Goal: Find specific fact: Find specific fact

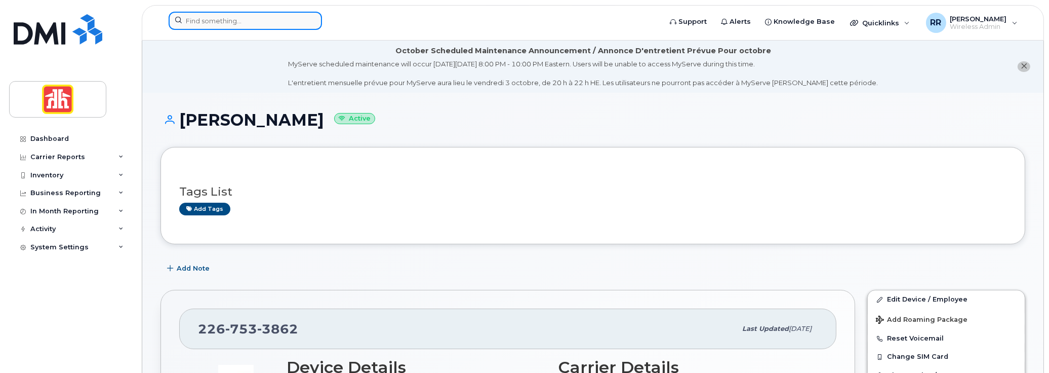
click at [204, 19] on input at bounding box center [245, 21] width 153 height 18
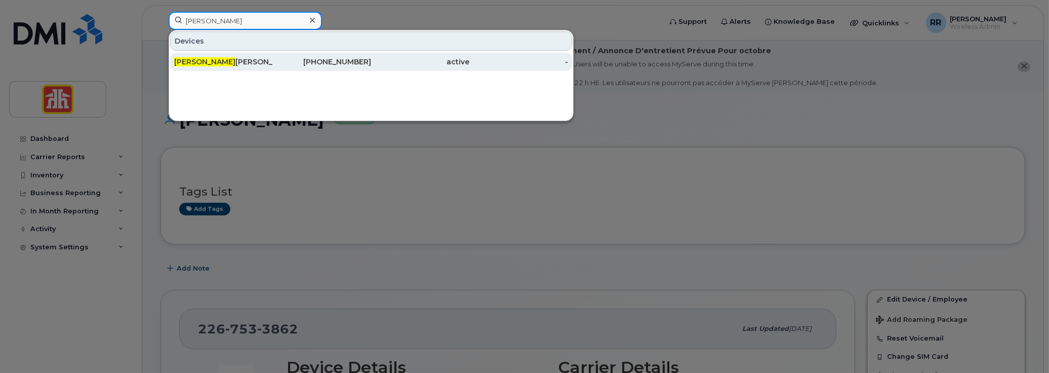
type input "[PERSON_NAME]"
click at [203, 65] on div "[PERSON_NAME] Sc [PERSON_NAME]" at bounding box center [223, 62] width 99 height 10
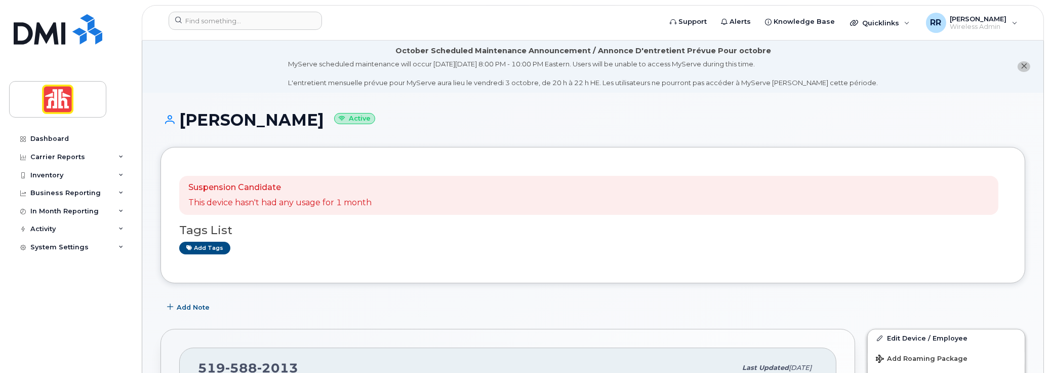
drag, startPoint x: 178, startPoint y: 116, endPoint x: 293, endPoint y: 127, distance: 114.9
click at [293, 127] on h1 "[PERSON_NAME] Active" at bounding box center [592, 120] width 865 height 18
copy h1 "[PERSON_NAME]"
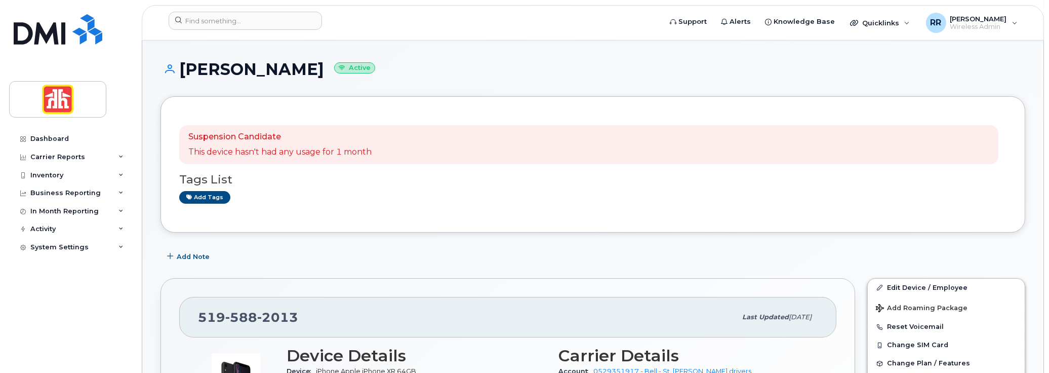
scroll to position [152, 0]
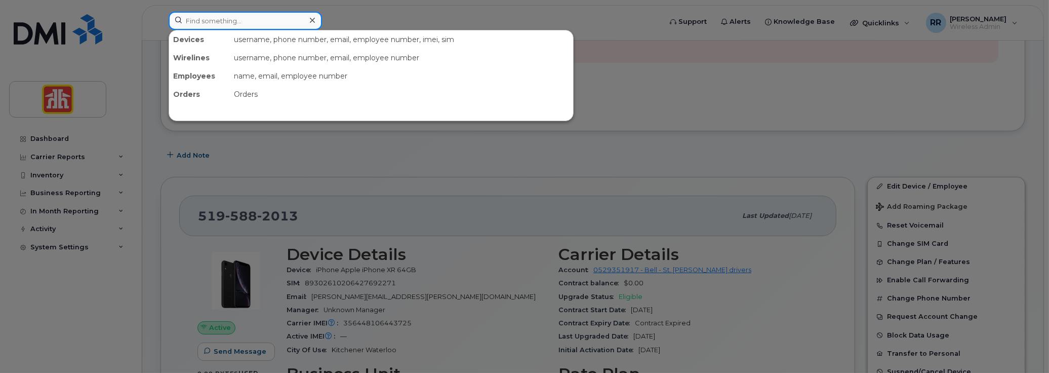
click at [227, 20] on input at bounding box center [245, 21] width 153 height 18
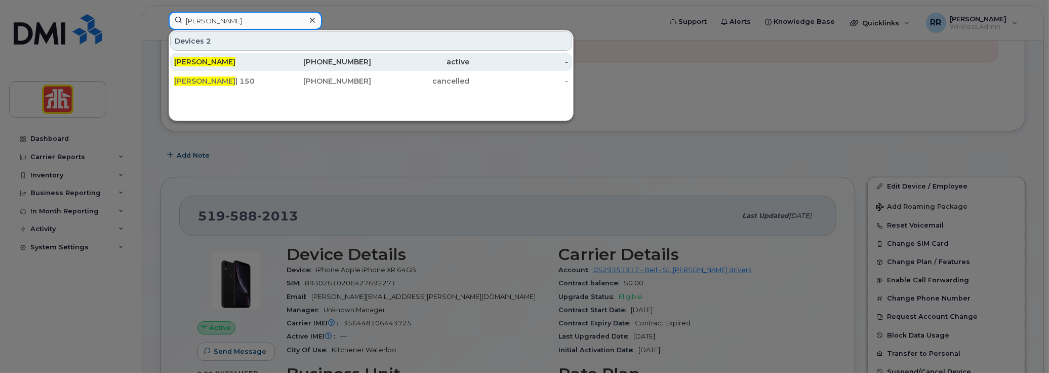
type input "[PERSON_NAME]"
click at [215, 59] on span "[PERSON_NAME]" at bounding box center [204, 61] width 61 height 9
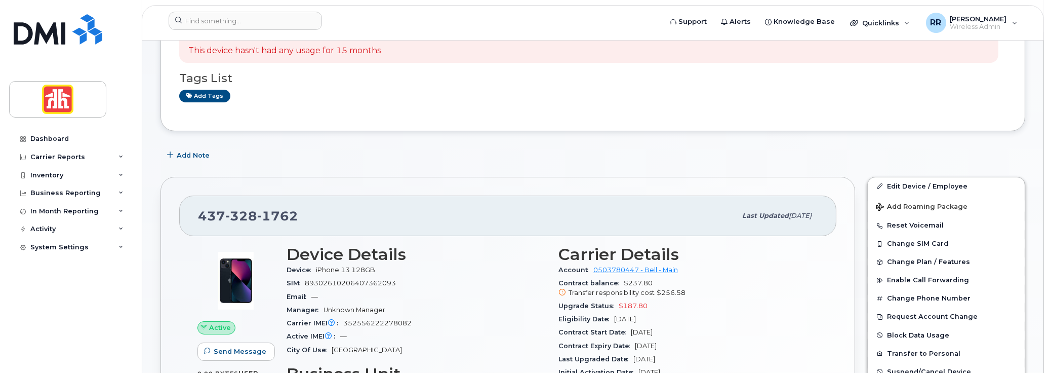
scroll to position [203, 0]
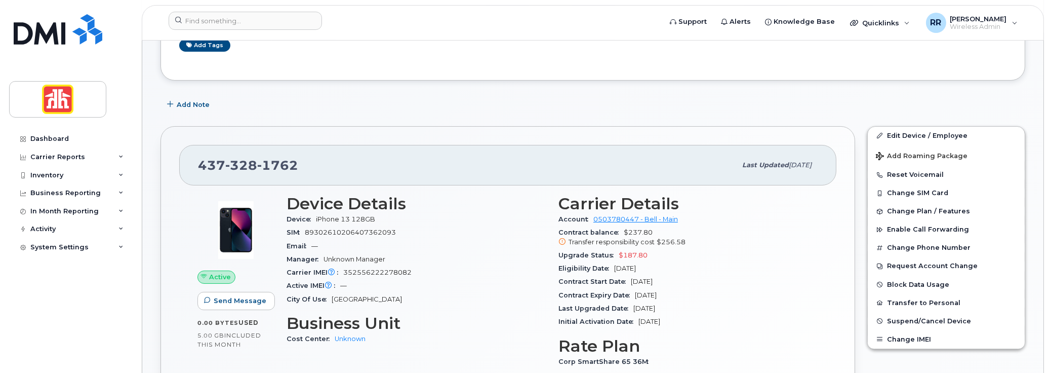
drag, startPoint x: 559, startPoint y: 268, endPoint x: 660, endPoint y: 260, distance: 101.0
click at [660, 262] on div "Eligibility Date Jul 28, 2026" at bounding box center [688, 268] width 260 height 13
copy div "Eligibility Date Jul 28, 2026"
